Goal: Information Seeking & Learning: Understand process/instructions

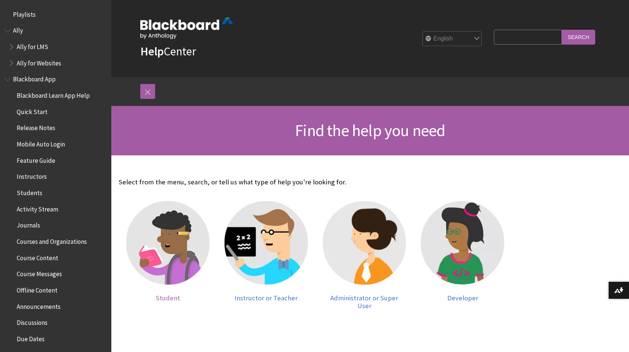
click at [154, 281] on img at bounding box center [168, 243] width 84 height 84
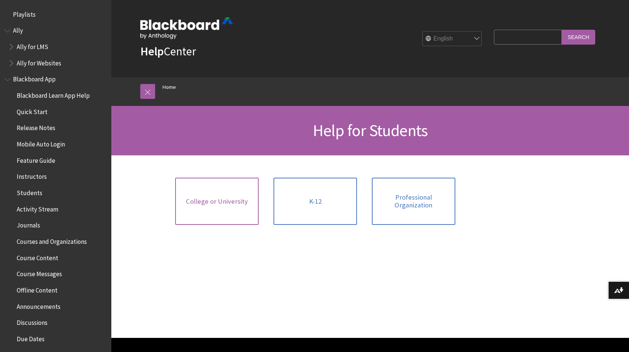
click at [245, 209] on link "College or University" at bounding box center [217, 200] width 84 height 47
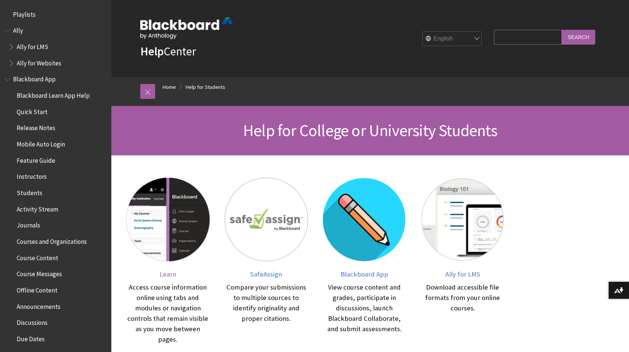
click at [165, 230] on img at bounding box center [168, 219] width 84 height 84
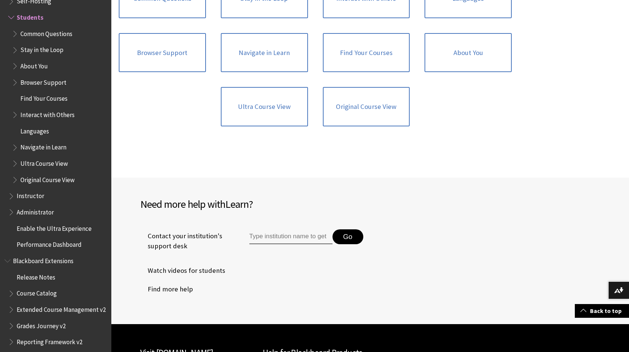
scroll to position [855, 0]
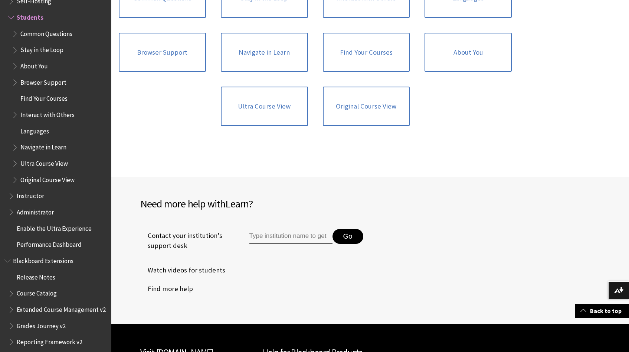
click at [188, 240] on span "Contact your institution's support desk" at bounding box center [186, 240] width 92 height 19
click at [180, 236] on span "Contact your institution's support desk" at bounding box center [186, 240] width 92 height 19
click at [178, 242] on span "Contact your institution's support desk" at bounding box center [186, 240] width 92 height 19
click at [199, 242] on span "Contact your institution's support desk" at bounding box center [186, 240] width 92 height 19
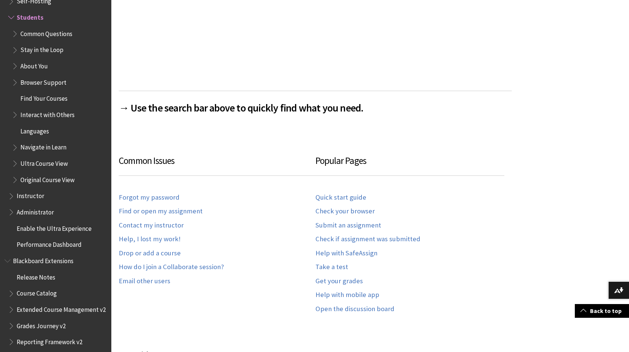
scroll to position [351, 0]
click at [596, 311] on link "Back to top" at bounding box center [602, 311] width 54 height 14
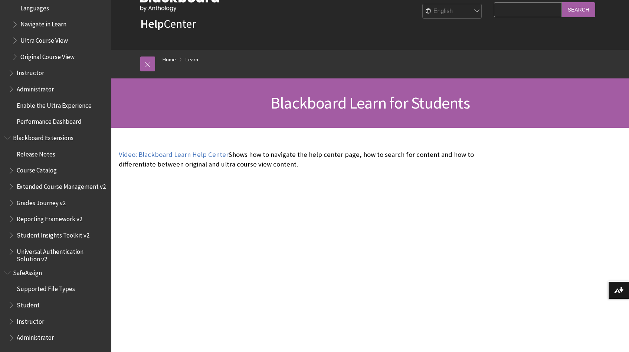
scroll to position [29, 0]
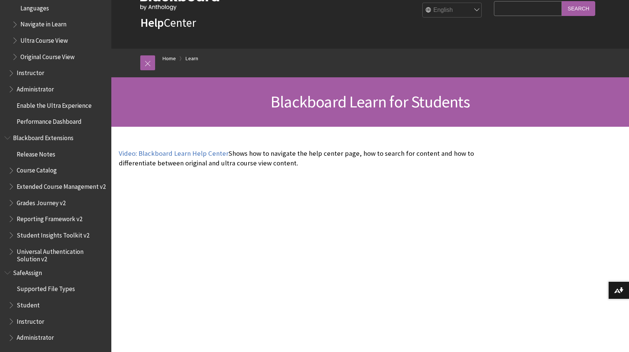
click at [23, 301] on span "Student" at bounding box center [28, 304] width 23 height 10
click at [43, 304] on span "Student" at bounding box center [57, 305] width 99 height 13
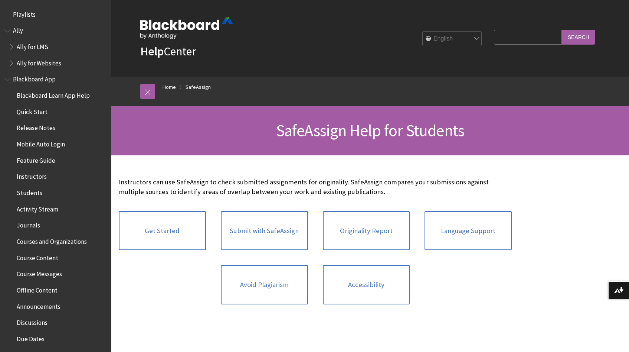
scroll to position [778, 0]
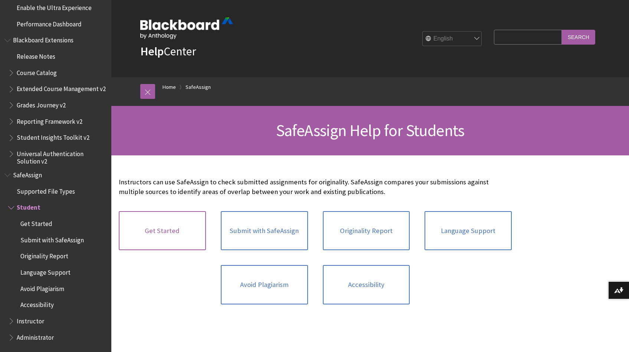
click at [173, 233] on link "Get Started" at bounding box center [162, 230] width 87 height 39
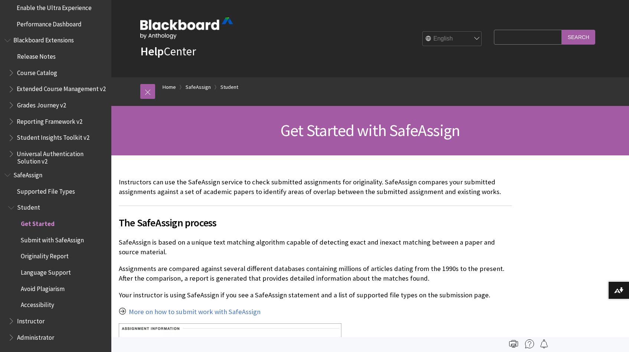
click at [172, 20] on img at bounding box center [186, 28] width 93 height 22
